Goal: Task Accomplishment & Management: Manage account settings

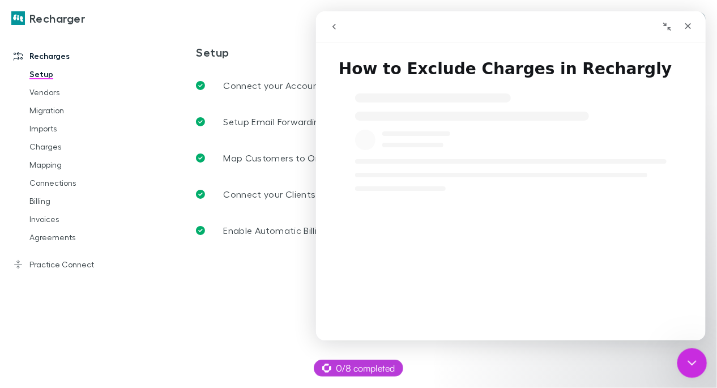
click at [684, 361] on icon "Close Intercom Messenger" at bounding box center [691, 362] width 14 height 14
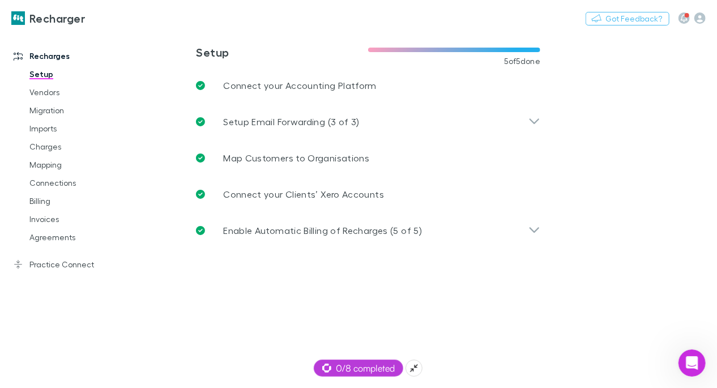
click at [372, 367] on span "0/8 completed" at bounding box center [358, 368] width 73 height 14
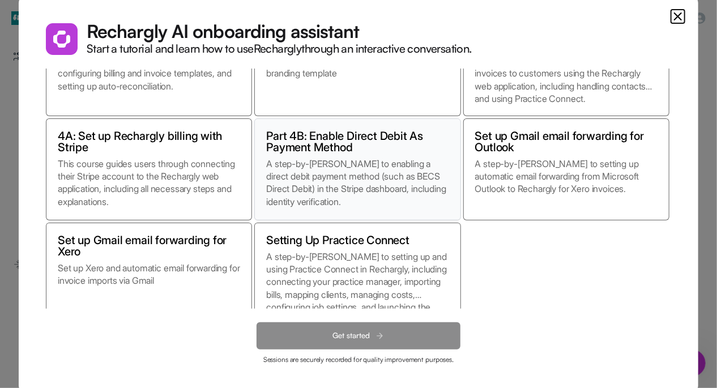
scroll to position [99, 0]
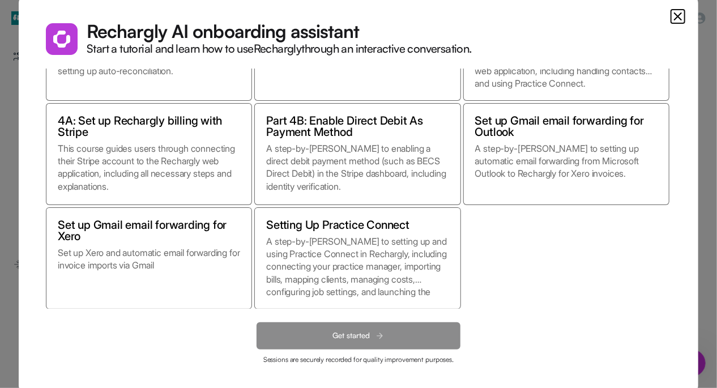
click at [684, 15] on icon "Close" at bounding box center [678, 17] width 14 height 14
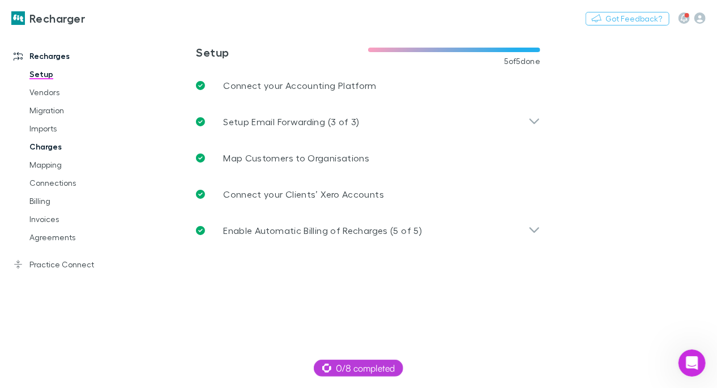
click at [52, 148] on link "Charges" at bounding box center [76, 147] width 117 height 18
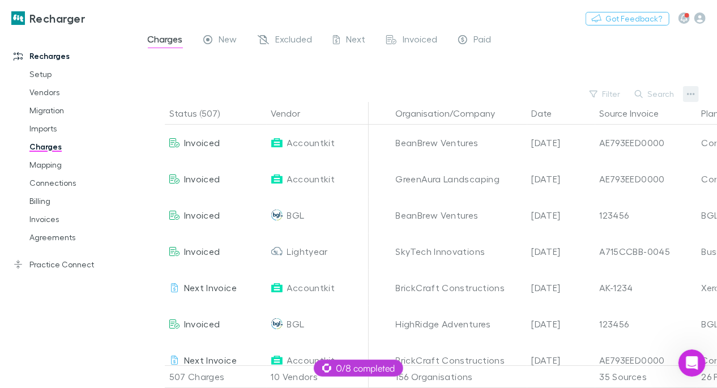
click at [697, 90] on button "button" at bounding box center [691, 94] width 16 height 16
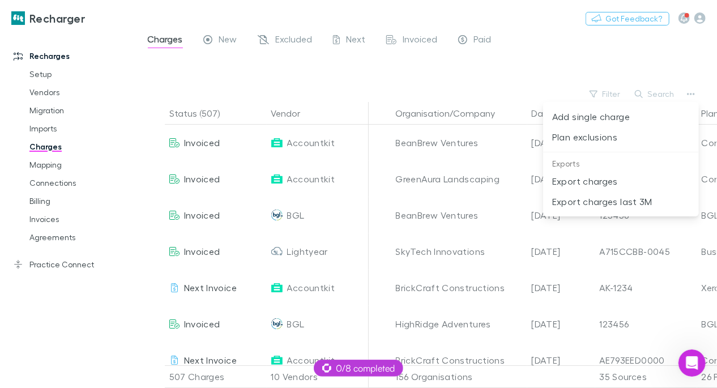
click at [678, 365] on div at bounding box center [358, 194] width 717 height 388
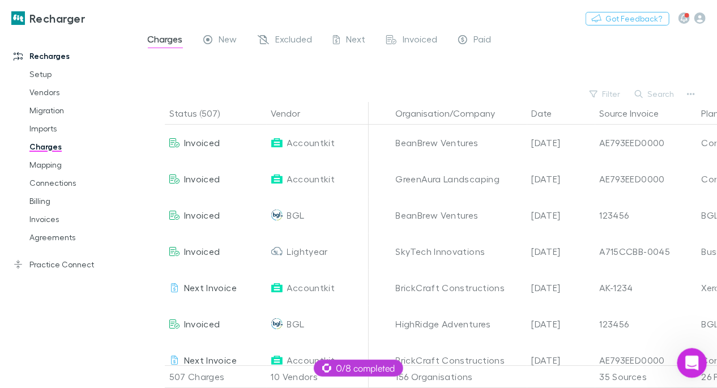
click at [683, 364] on icon "Open Intercom Messenger" at bounding box center [691, 361] width 19 height 19
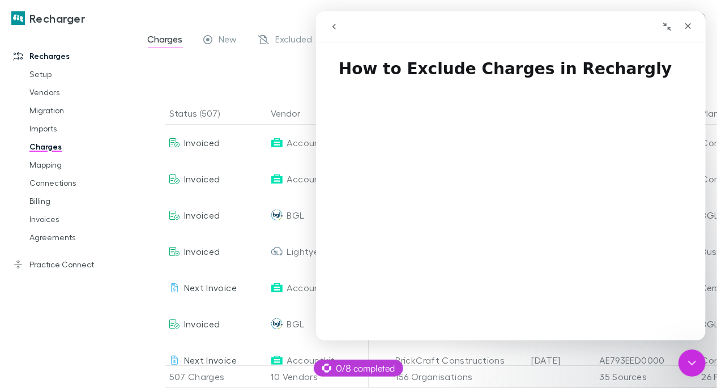
click at [334, 29] on icon "go back" at bounding box center [333, 26] width 9 height 9
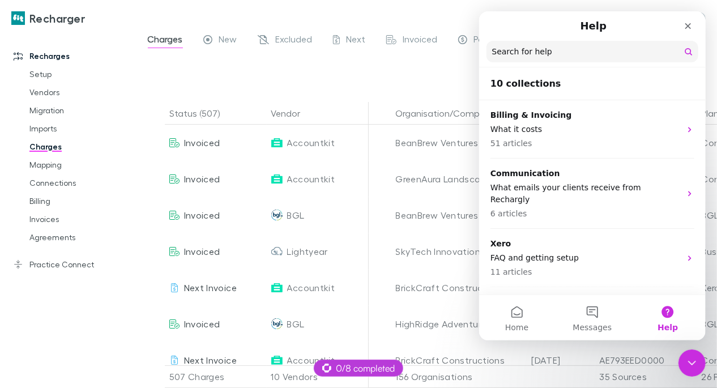
click at [558, 52] on input "Search for help" at bounding box center [592, 52] width 212 height 22
type input "**********"
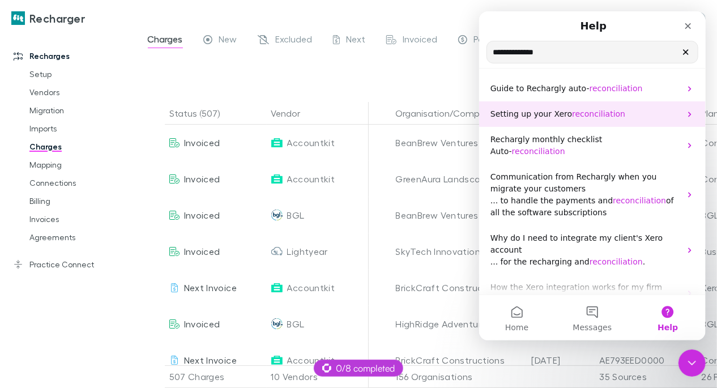
click at [570, 121] on div "Setting up your Xero reconciliation" at bounding box center [592, 113] width 227 height 25
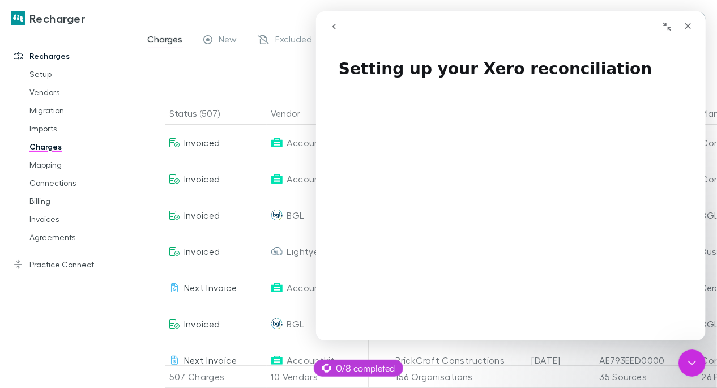
click at [456, 66] on h1 "Setting up your Xero reconciliation" at bounding box center [511, 65] width 390 height 34
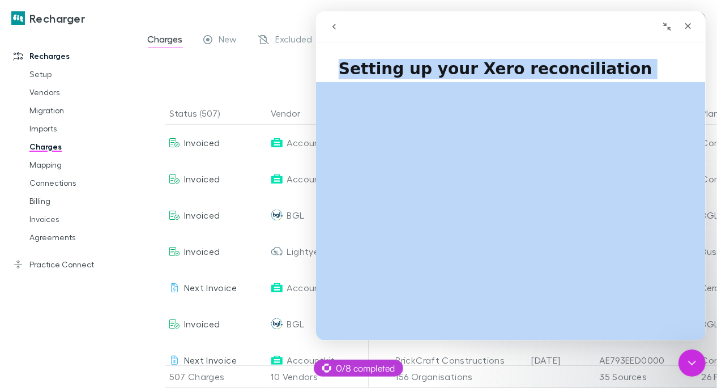
click at [456, 66] on h1 "Setting up your Xero reconciliation" at bounding box center [511, 65] width 390 height 34
copy h1 "Setting up your Xero reconciliation"
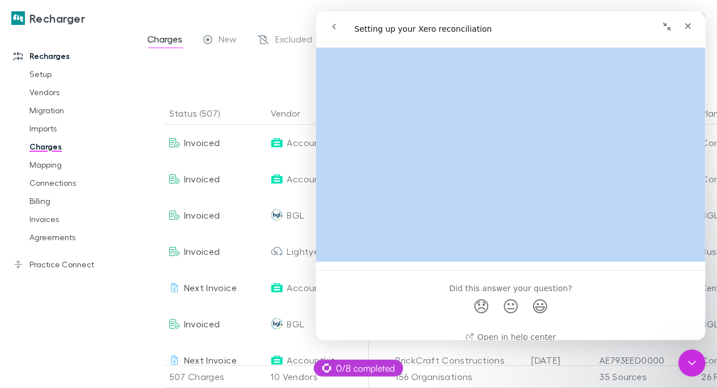
scroll to position [578, 0]
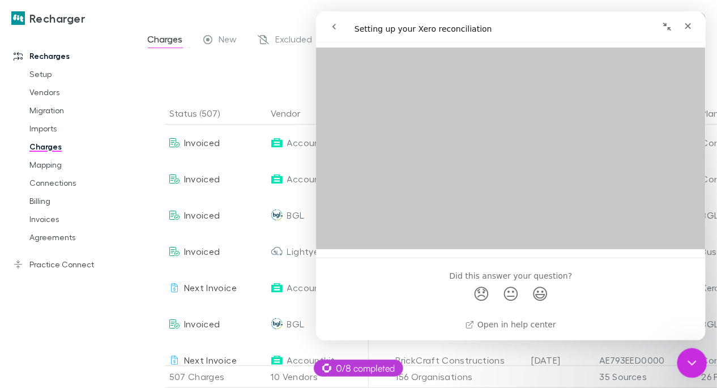
click at [691, 365] on icon "Close Intercom Messenger" at bounding box center [691, 362] width 14 height 14
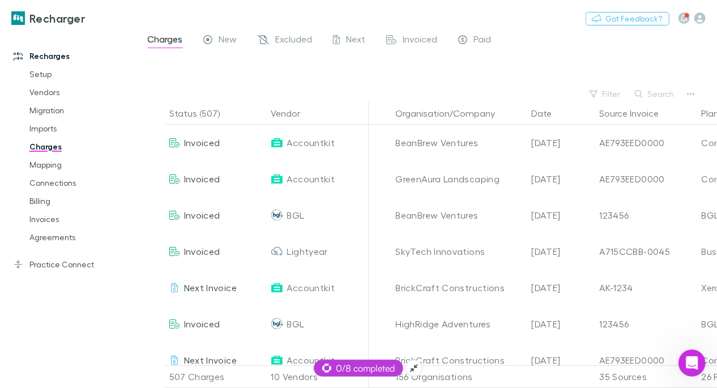
click at [364, 368] on span "0/8 completed" at bounding box center [358, 368] width 73 height 14
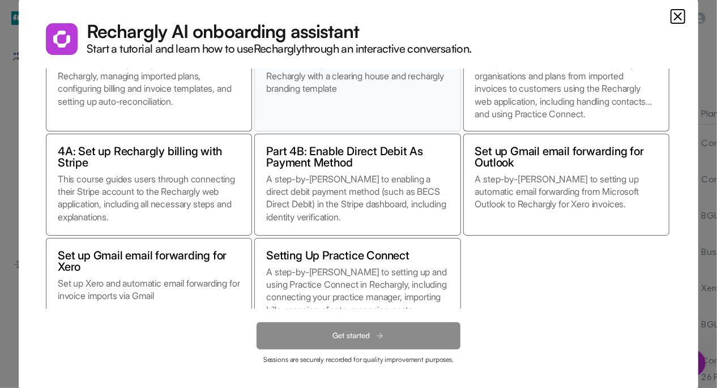
scroll to position [97, 0]
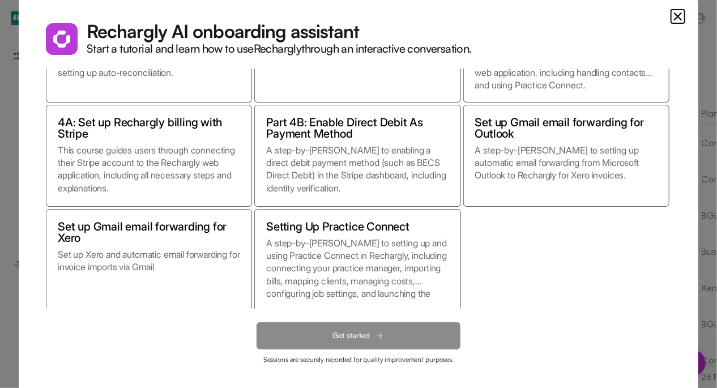
click at [680, 16] on icon "Close" at bounding box center [678, 17] width 14 height 14
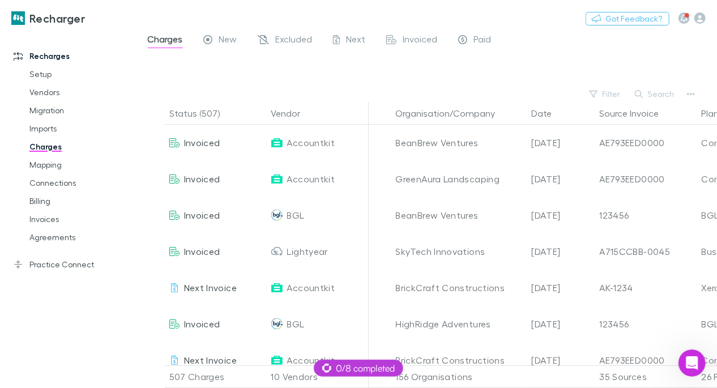
click at [45, 148] on link "Charges" at bounding box center [76, 147] width 117 height 18
click at [51, 161] on link "Mapping" at bounding box center [76, 165] width 117 height 18
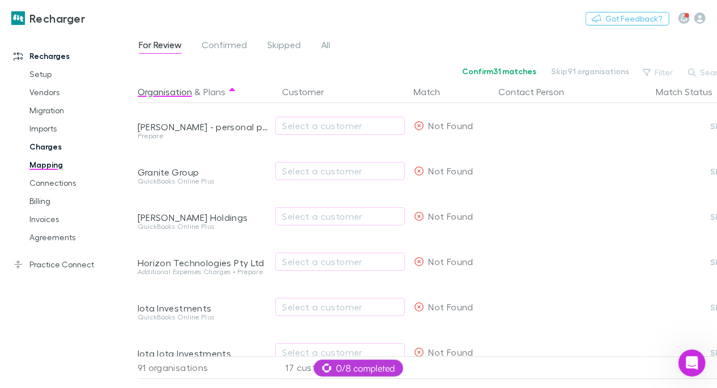
click at [52, 150] on link "Charges" at bounding box center [76, 147] width 117 height 18
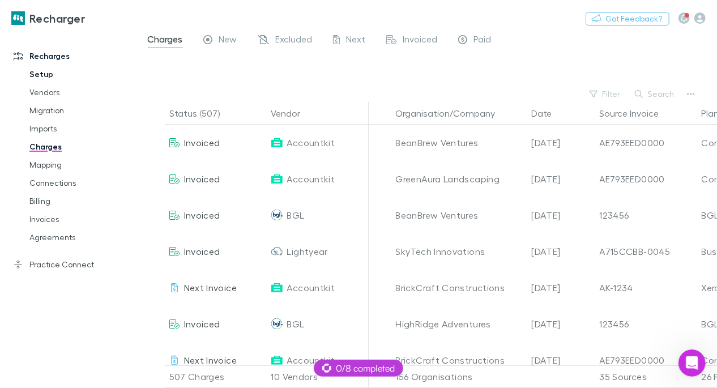
click at [54, 70] on link "Setup" at bounding box center [76, 74] width 117 height 18
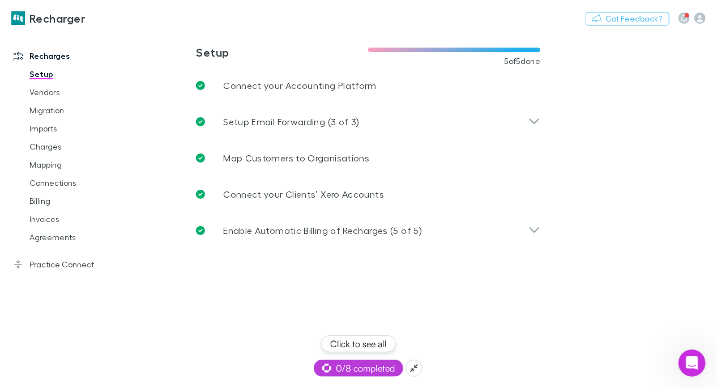
click at [334, 364] on span "0/8 completed" at bounding box center [358, 368] width 73 height 14
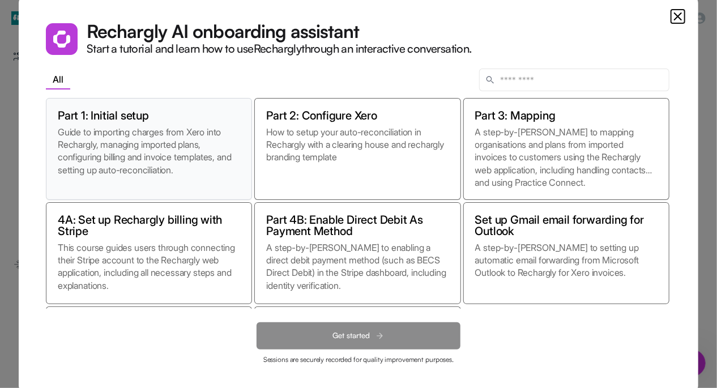
click at [176, 125] on div "Part 1: Initial setup Guide to importing charges from Xero into Rechargly, mana…" at bounding box center [149, 149] width 206 height 102
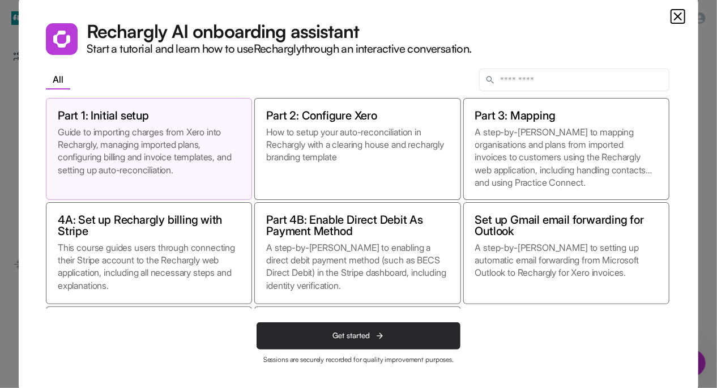
click at [391, 341] on button "Get started" at bounding box center [359, 335] width 204 height 27
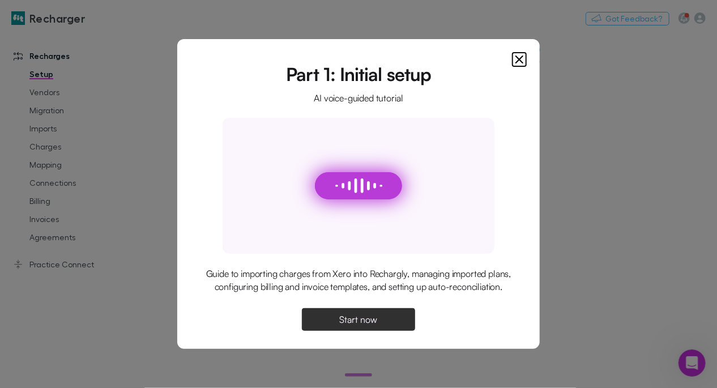
click at [377, 321] on span "Start now" at bounding box center [359, 319] width 38 height 9
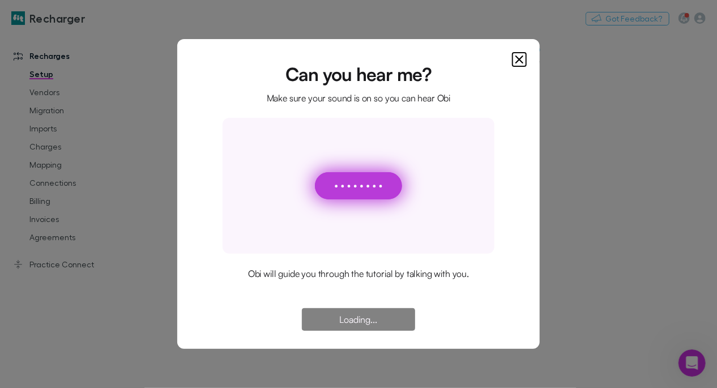
click at [528, 57] on div "Can you hear me? Make sure your sound is on so you can hear Obi Obi will guide …" at bounding box center [358, 194] width 363 height 310
click at [523, 57] on icon "Close" at bounding box center [519, 59] width 7 height 7
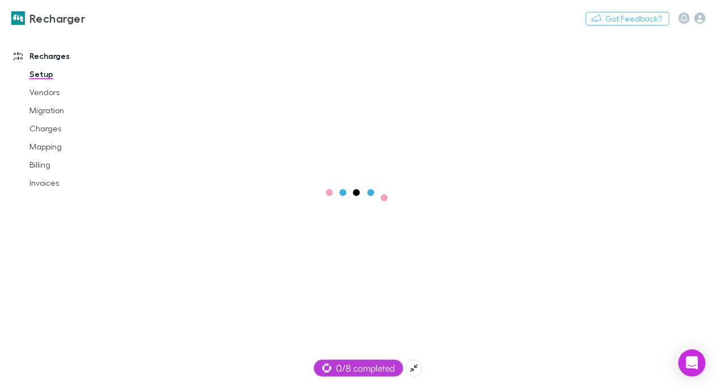
click at [340, 373] on span "0/8 completed" at bounding box center [358, 368] width 73 height 14
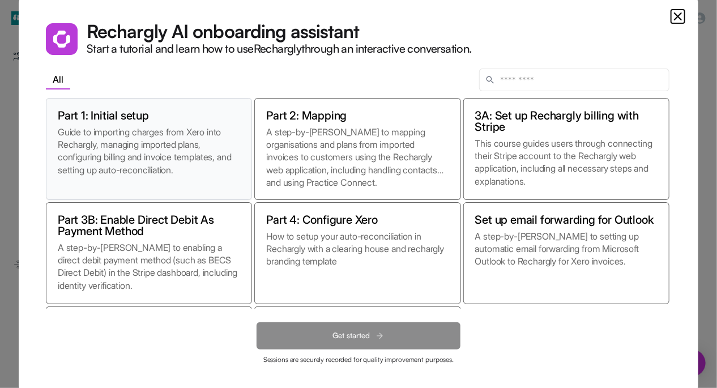
click at [163, 177] on p "Guide to importing charges from Xero into Rechargly, managing imported plans, c…" at bounding box center [149, 157] width 182 height 62
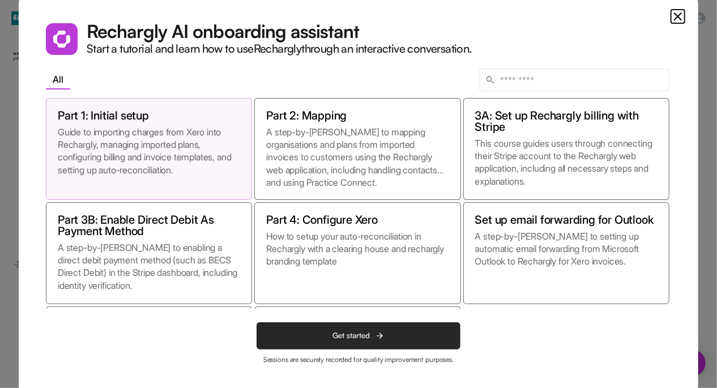
click at [348, 333] on span "Get started" at bounding box center [351, 336] width 37 height 10
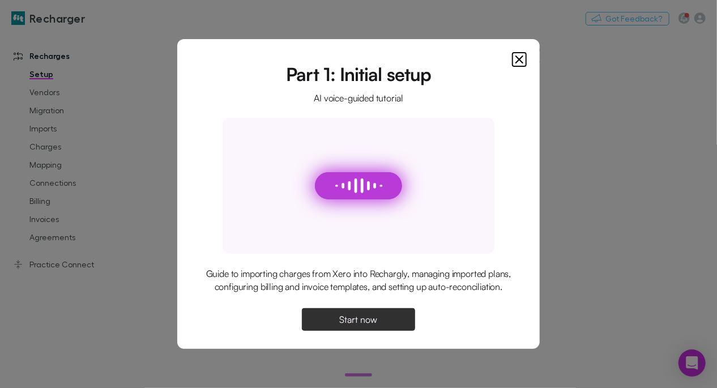
click at [359, 318] on button "Start now" at bounding box center [358, 319] width 113 height 23
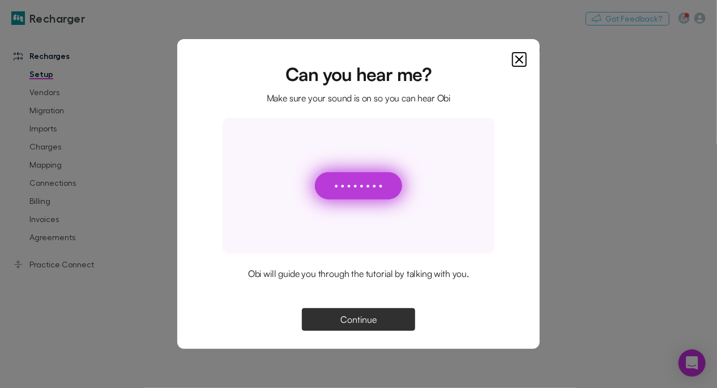
click at [363, 318] on span "Continue" at bounding box center [358, 319] width 36 height 9
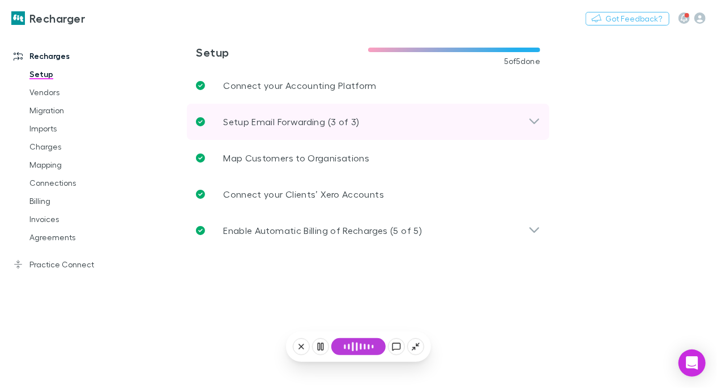
click at [318, 121] on p "Setup Email Forwarding (3 of 3)" at bounding box center [291, 122] width 136 height 14
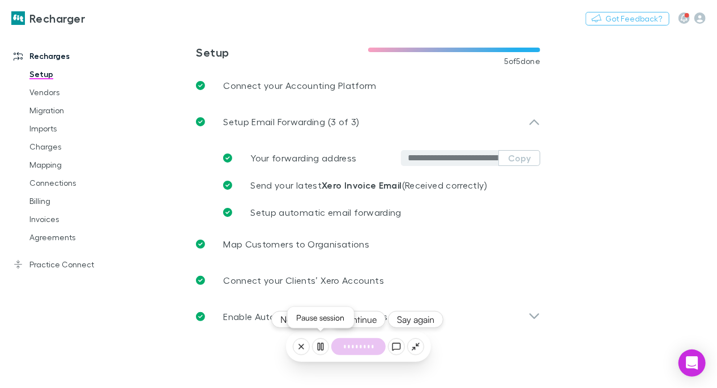
click at [323, 347] on rect at bounding box center [322, 346] width 2 height 7
click at [299, 348] on icon at bounding box center [301, 346] width 9 height 9
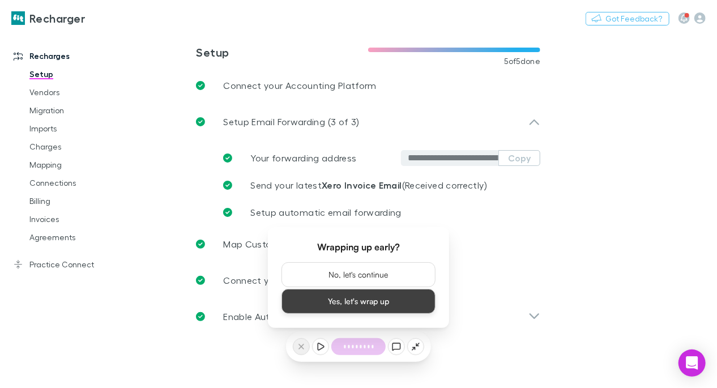
click at [371, 302] on button "Yes, let's wrap up" at bounding box center [359, 301] width 154 height 25
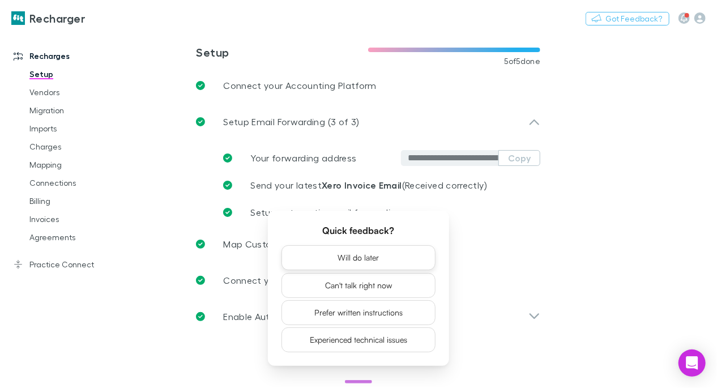
click at [347, 265] on button "Will do later" at bounding box center [359, 257] width 154 height 25
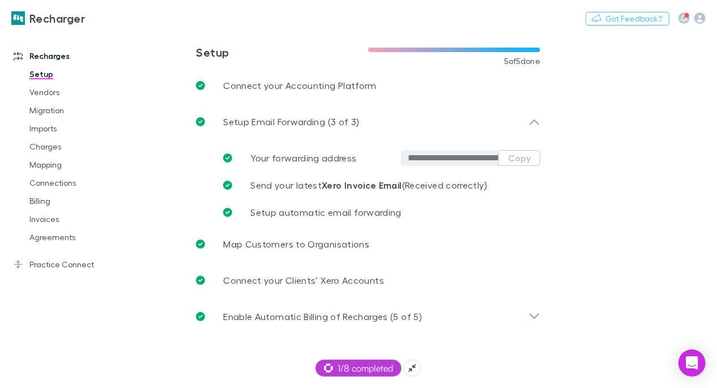
click at [348, 365] on span "1/8 completed" at bounding box center [358, 368] width 69 height 14
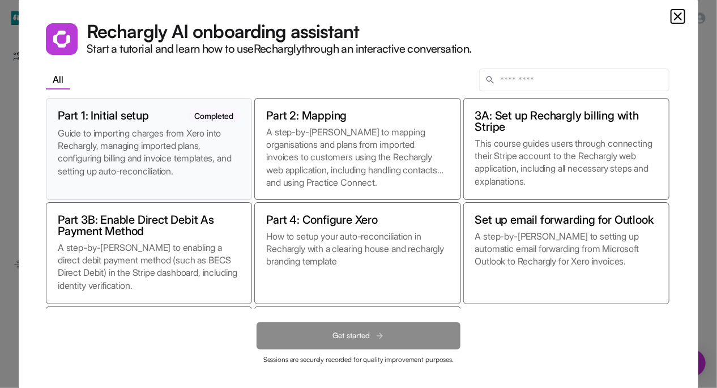
click at [187, 132] on p "Guide to importing charges from Xero into Rechargly, managing imported plans, c…" at bounding box center [149, 157] width 182 height 61
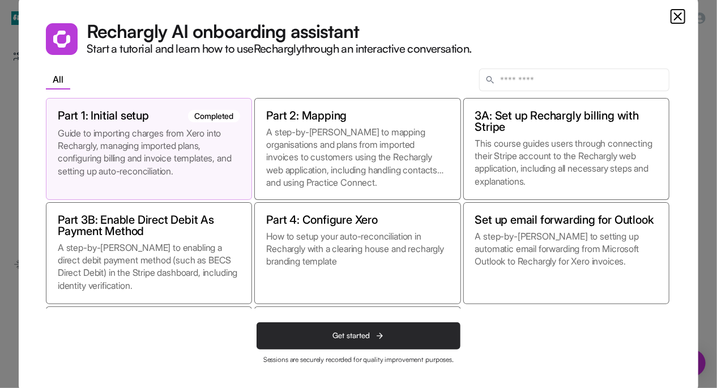
click at [352, 327] on button "Get started" at bounding box center [359, 335] width 204 height 27
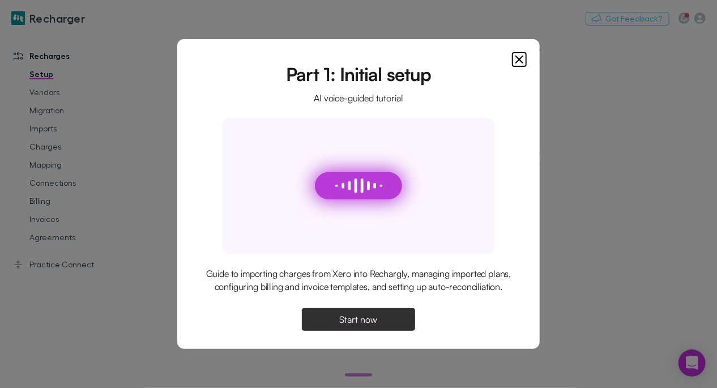
click at [352, 324] on span "Start now" at bounding box center [359, 319] width 38 height 9
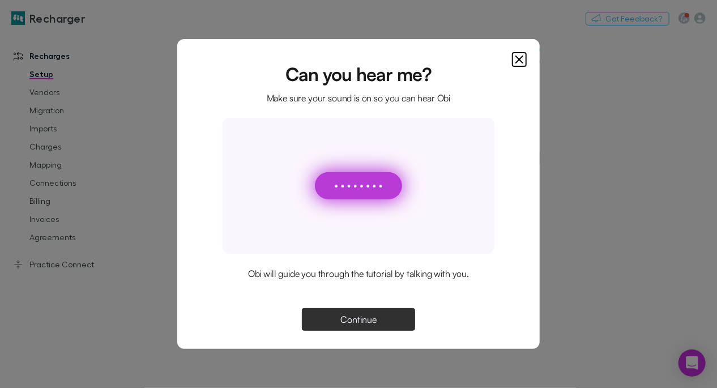
click at [527, 67] on div "Can you hear me? Make sure your sound is on so you can hear Obi Obi will guide …" at bounding box center [358, 194] width 363 height 310
click at [525, 64] on icon "Close" at bounding box center [520, 60] width 14 height 14
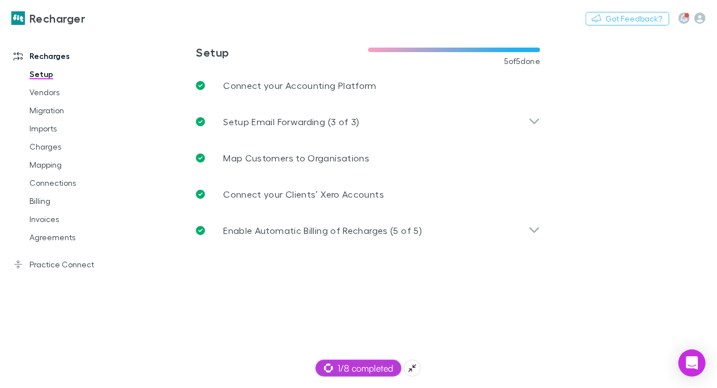
click at [363, 368] on span "1/8 completed" at bounding box center [358, 368] width 69 height 14
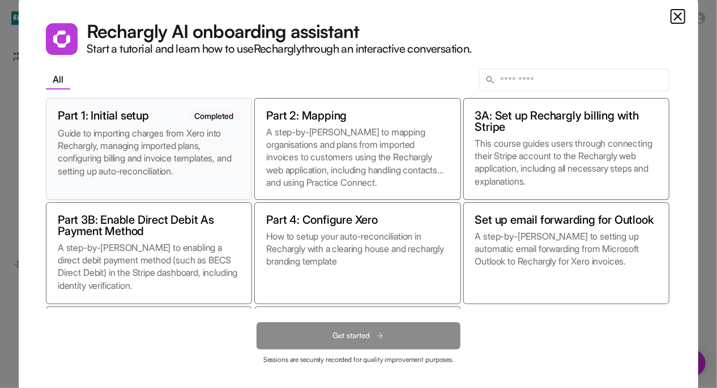
click at [165, 141] on p "Guide to importing charges from Xero into Rechargly, managing imported plans, c…" at bounding box center [149, 157] width 182 height 61
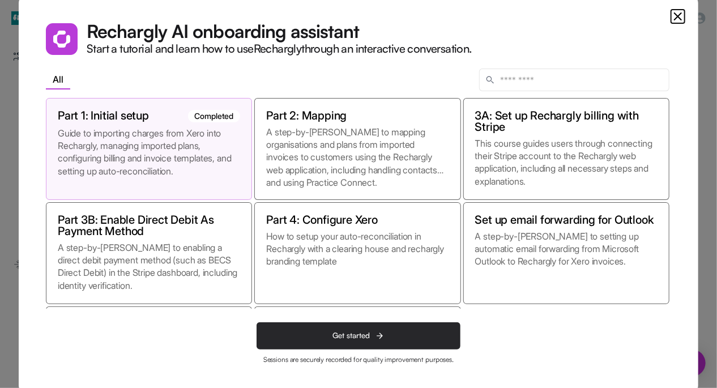
click at [374, 327] on button "Get started" at bounding box center [359, 335] width 204 height 27
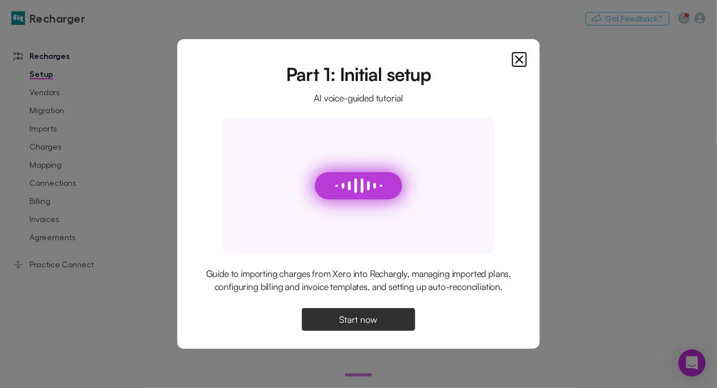
click at [358, 318] on button "Start now" at bounding box center [358, 319] width 113 height 23
click at [525, 53] on icon "Close" at bounding box center [520, 60] width 14 height 14
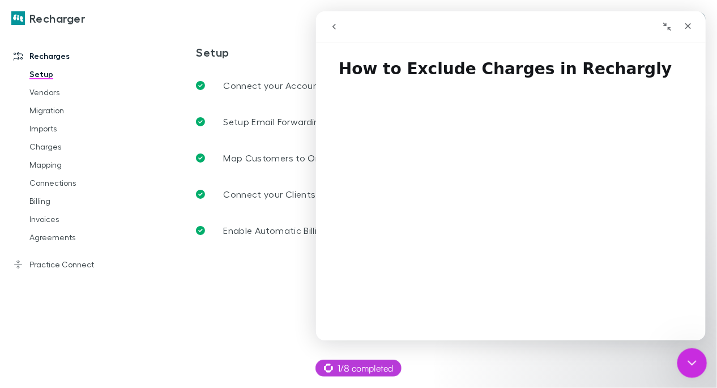
click at [691, 356] on icon "Close Intercom Messenger" at bounding box center [691, 362] width 14 height 14
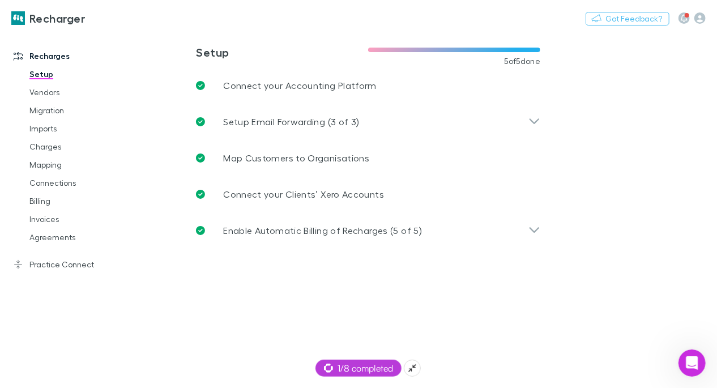
click at [348, 361] on span "1/8 completed" at bounding box center [358, 368] width 69 height 14
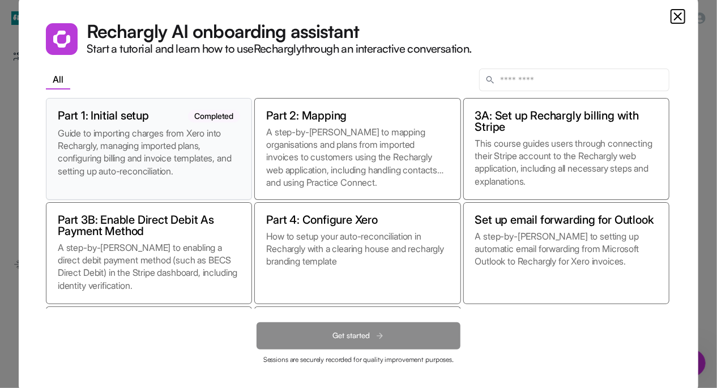
click at [177, 166] on p "Guide to importing charges from Xero into Rechargly, managing imported plans, c…" at bounding box center [149, 157] width 182 height 61
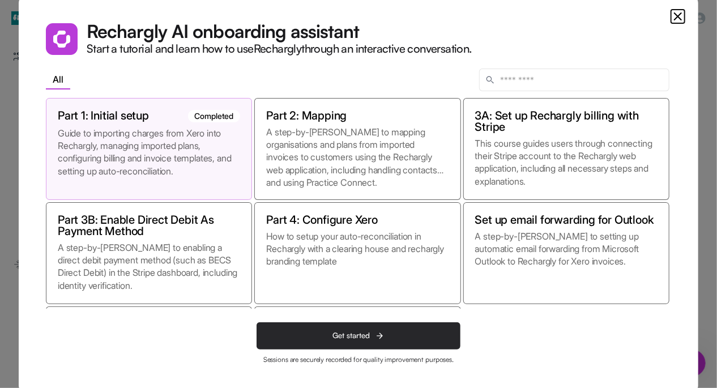
click at [315, 334] on button "Get started" at bounding box center [359, 335] width 204 height 27
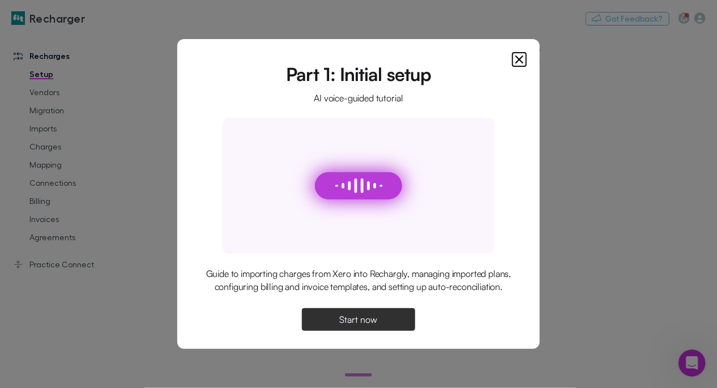
click at [323, 327] on button "Start now" at bounding box center [358, 319] width 113 height 23
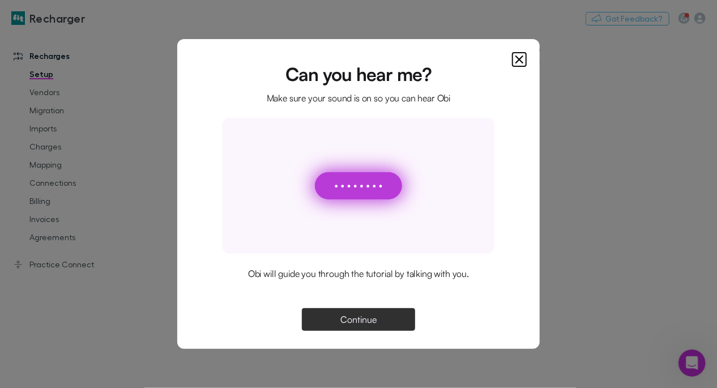
click at [351, 333] on div "Can you hear me? Make sure your sound is on so you can hear Obi Obi will guide …" at bounding box center [358, 194] width 363 height 310
click at [350, 321] on span "Continue" at bounding box center [358, 319] width 36 height 9
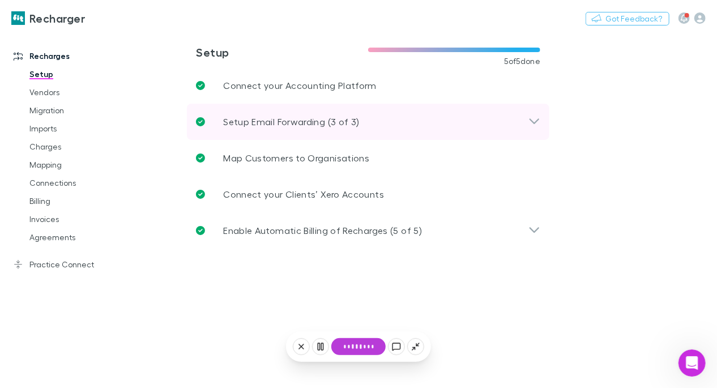
click at [304, 126] on p "Setup Email Forwarding (3 of 3)" at bounding box center [291, 122] width 136 height 14
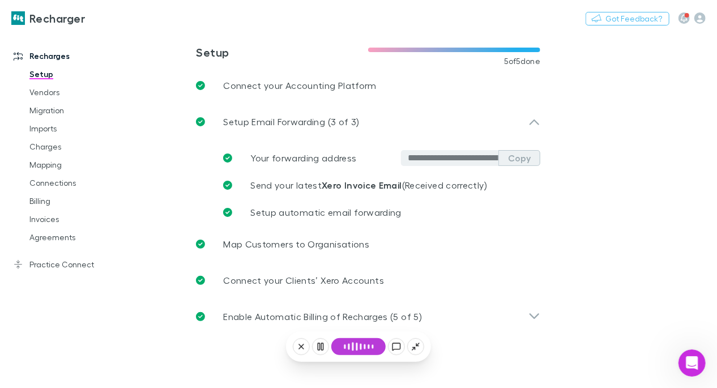
click at [510, 161] on button "Copy" at bounding box center [520, 158] width 42 height 16
click at [54, 131] on link "Imports" at bounding box center [76, 129] width 117 height 18
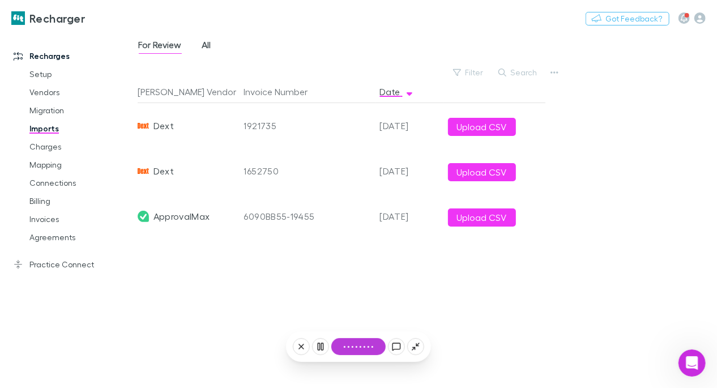
click at [205, 41] on span "All" at bounding box center [206, 46] width 9 height 15
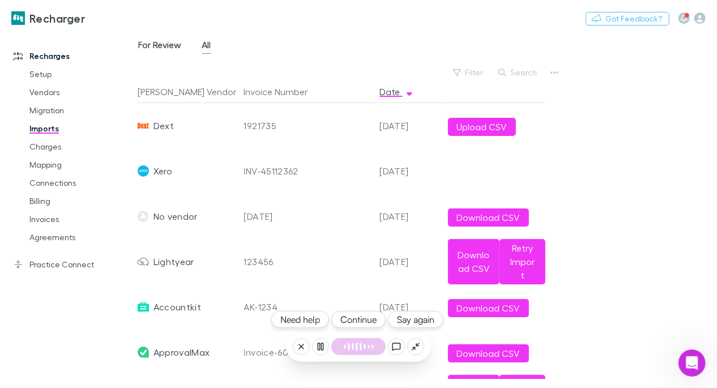
click at [165, 51] on span "For Review" at bounding box center [160, 46] width 43 height 15
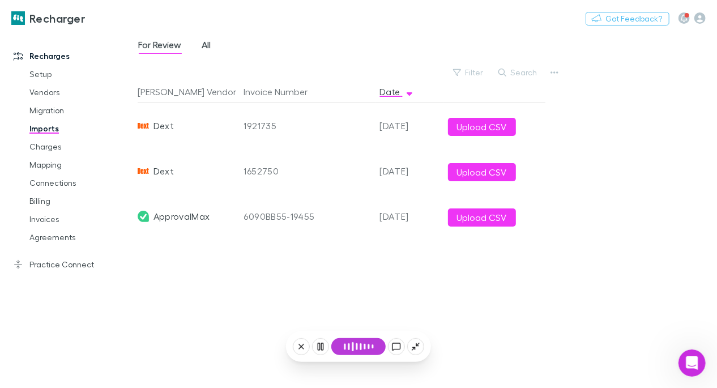
click at [208, 47] on span "All" at bounding box center [206, 46] width 9 height 15
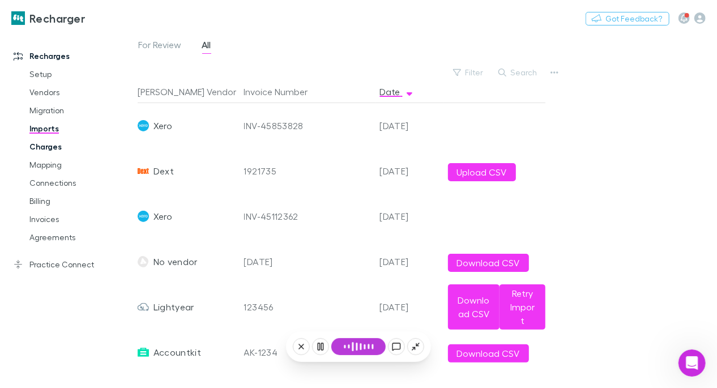
click at [51, 148] on link "Charges" at bounding box center [76, 147] width 117 height 18
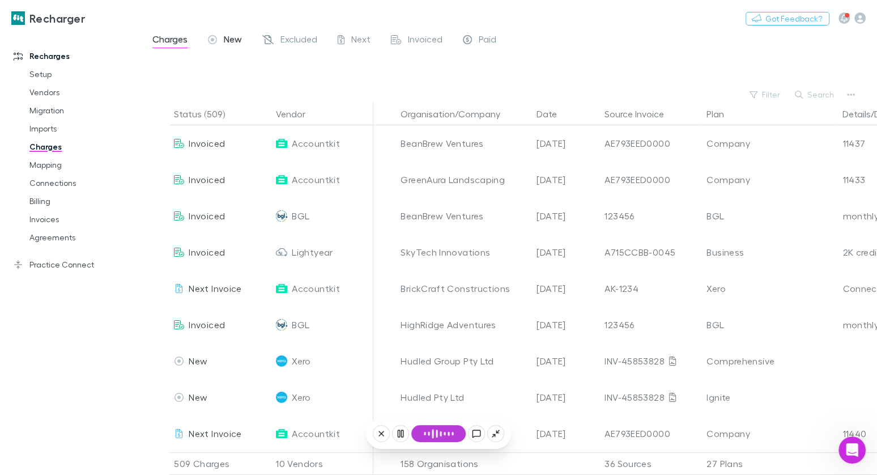
click at [217, 36] on icon at bounding box center [212, 41] width 9 height 12
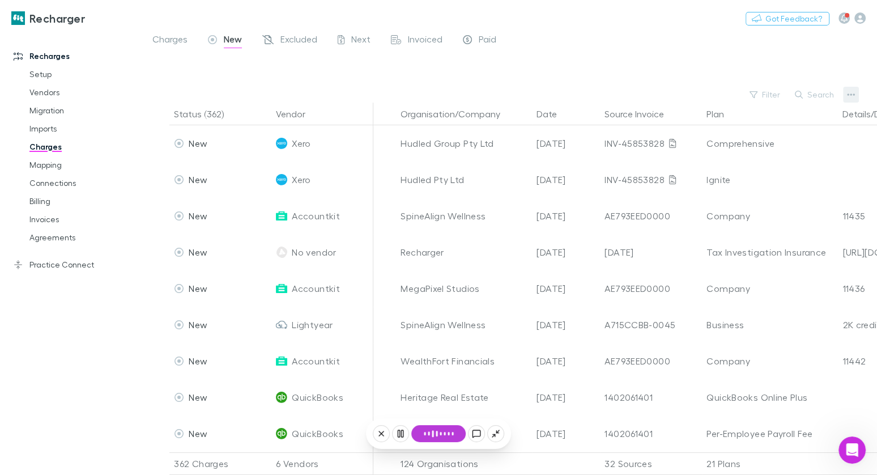
click at [717, 96] on icon "button" at bounding box center [851, 94] width 8 height 9
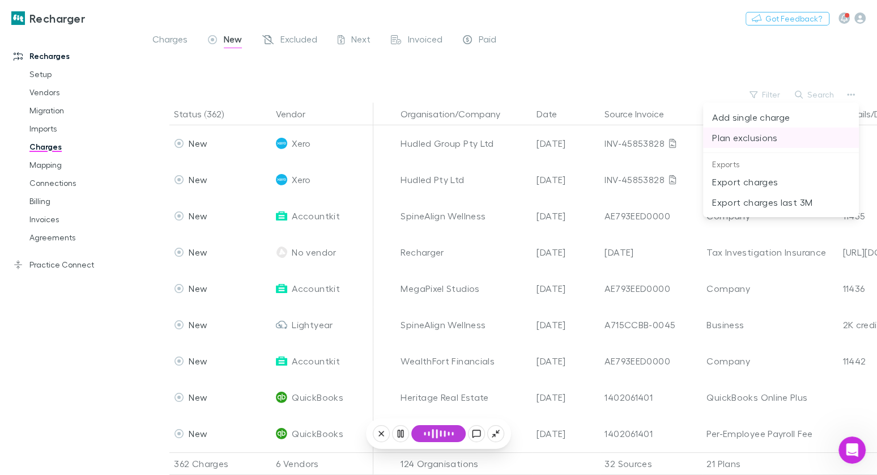
click at [717, 137] on p "Plan exclusions" at bounding box center [781, 138] width 138 height 14
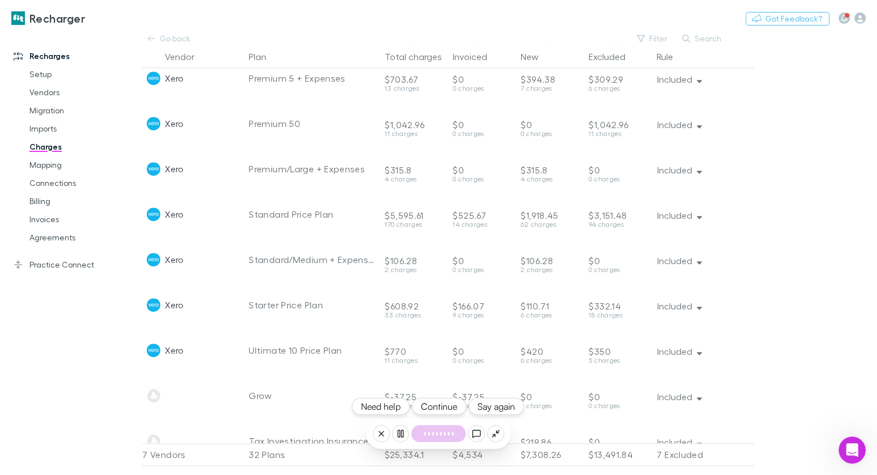
scroll to position [1085, 0]
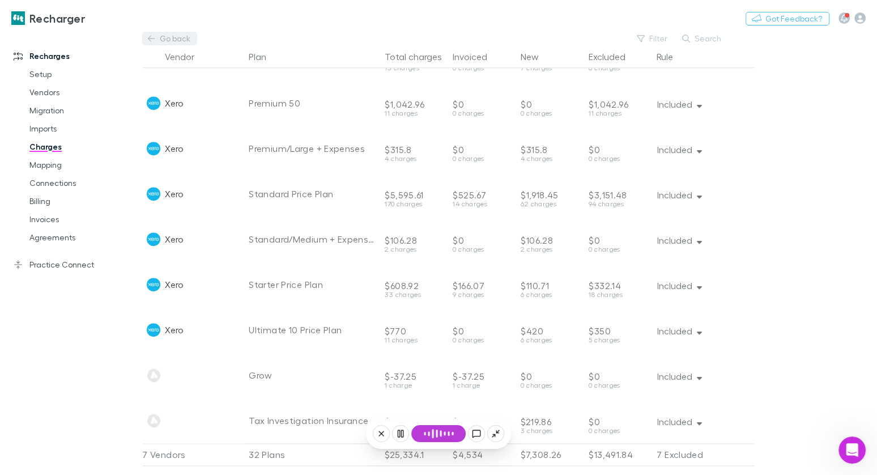
click at [163, 40] on link "Go back" at bounding box center [169, 39] width 54 height 14
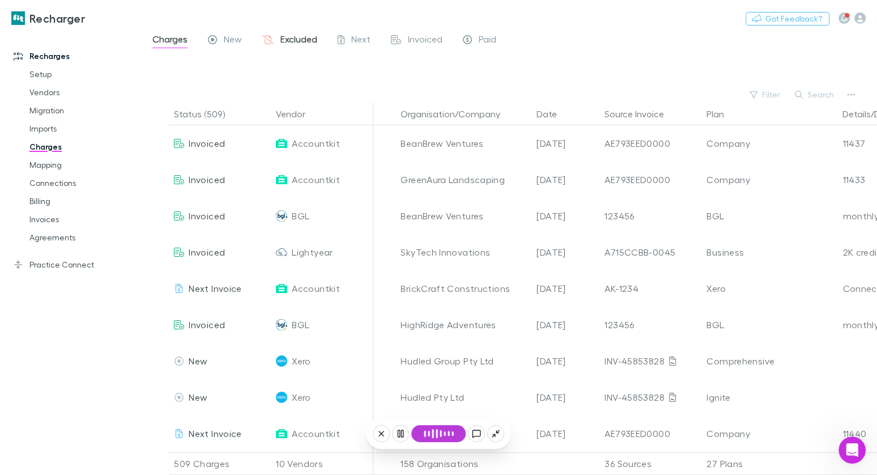
click at [292, 42] on span "Excluded" at bounding box center [298, 40] width 37 height 15
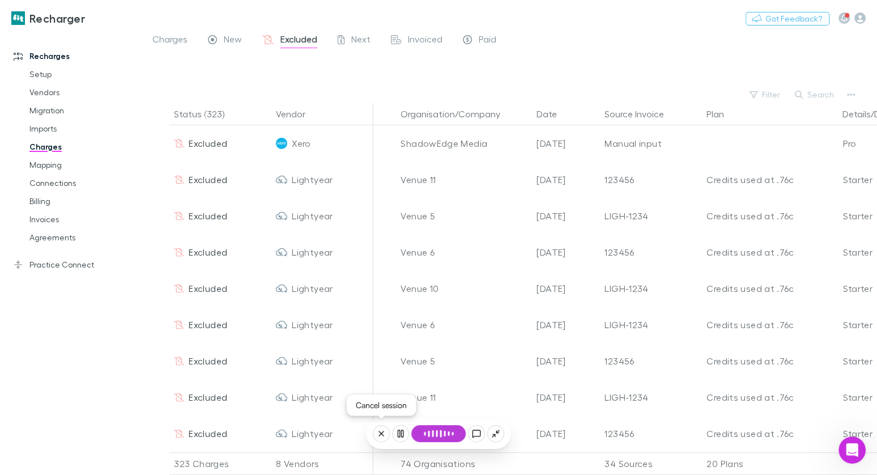
click at [384, 388] on icon at bounding box center [381, 433] width 9 height 9
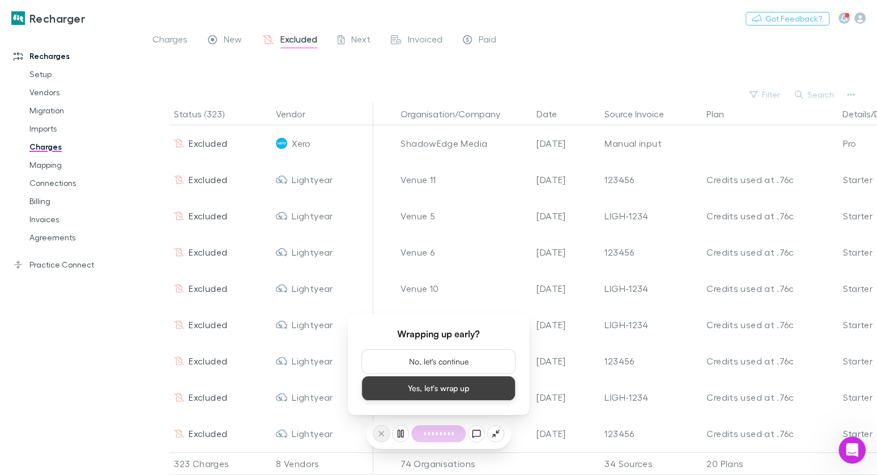
click at [438, 388] on button "Yes, let's wrap up" at bounding box center [438, 388] width 154 height 25
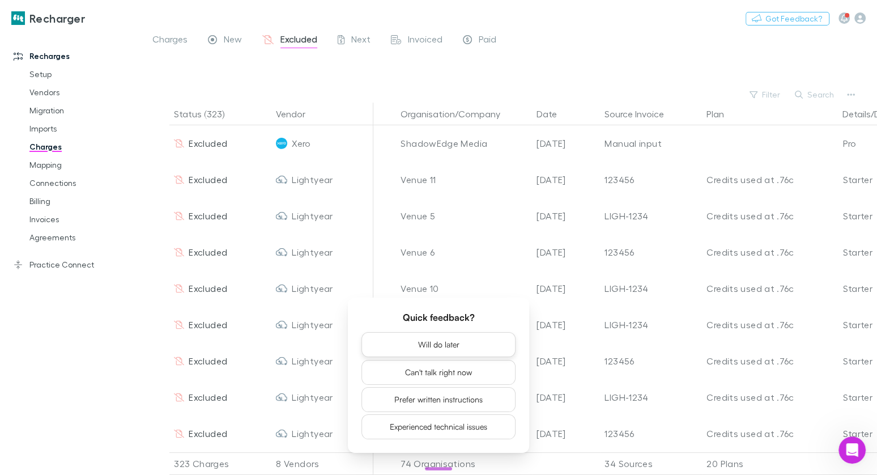
click at [466, 342] on button "Will do later" at bounding box center [438, 344] width 154 height 25
